Goal: Information Seeking & Learning: Learn about a topic

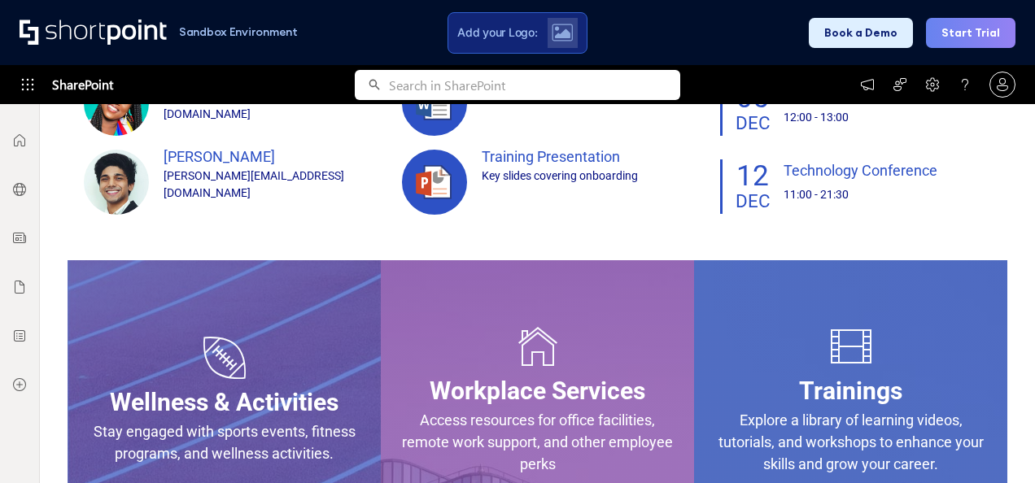
scroll to position [575, 0]
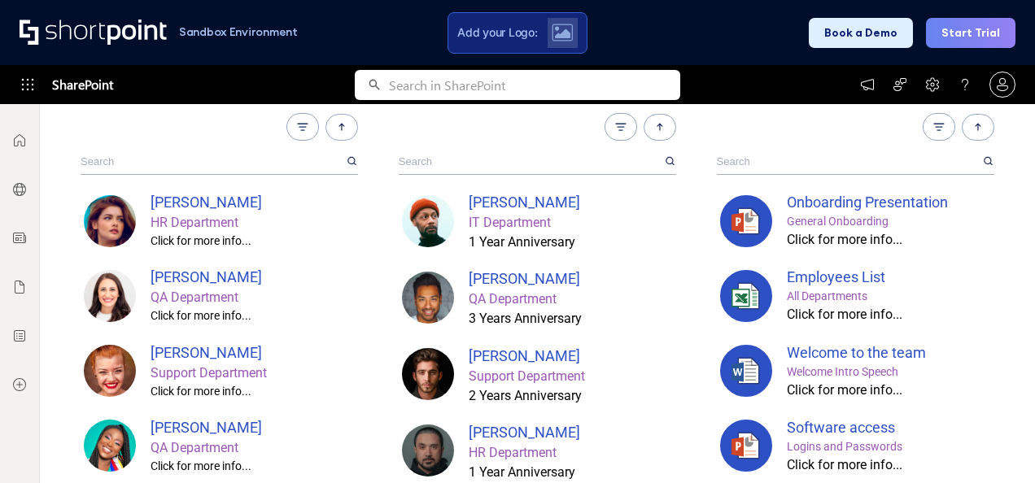
scroll to position [242, 0]
